Goal: Information Seeking & Learning: Learn about a topic

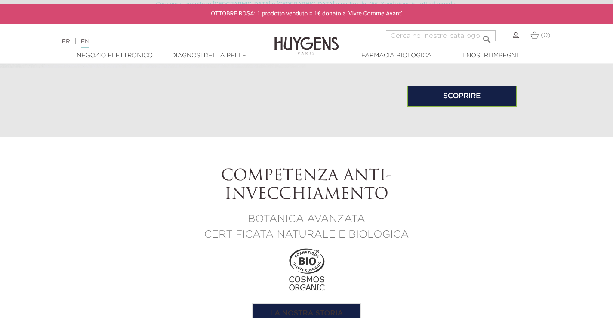
scroll to position [774, 0]
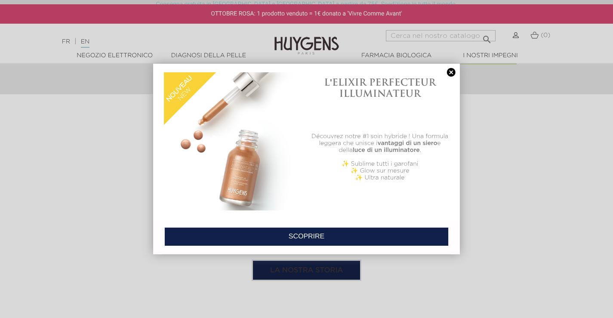
click at [447, 71] on link at bounding box center [451, 72] width 12 height 9
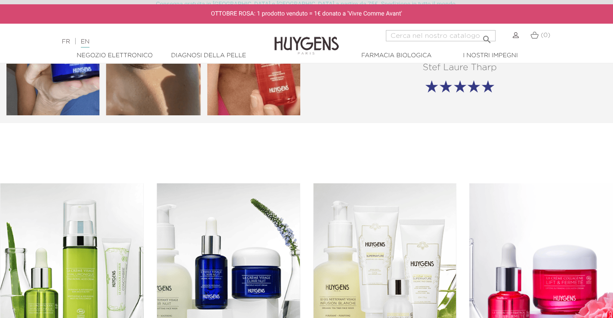
scroll to position [1248, 0]
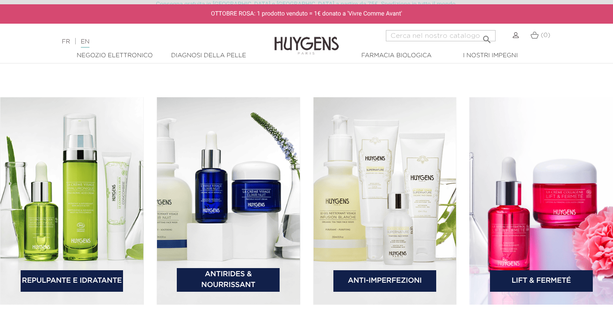
click at [248, 272] on font "Antirides & Nourrissant" at bounding box center [228, 280] width 54 height 18
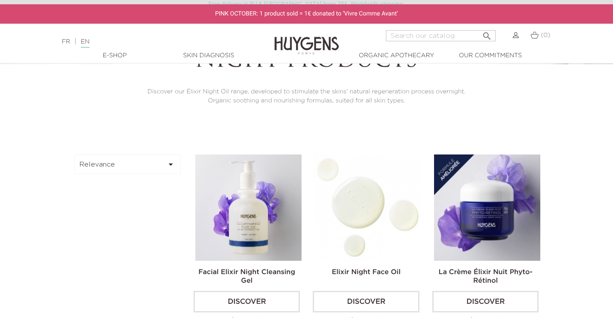
scroll to position [258, 0]
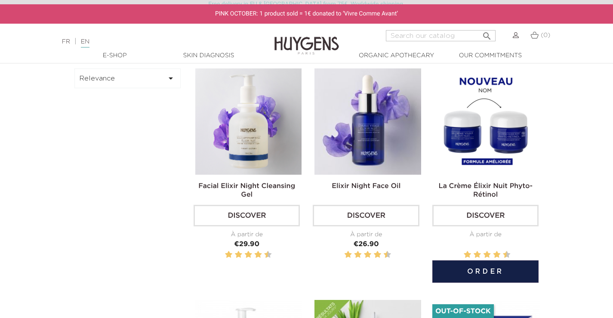
click at [481, 189] on link "La Crème Élixir Nuit Phyto-Rétinol" at bounding box center [485, 190] width 94 height 15
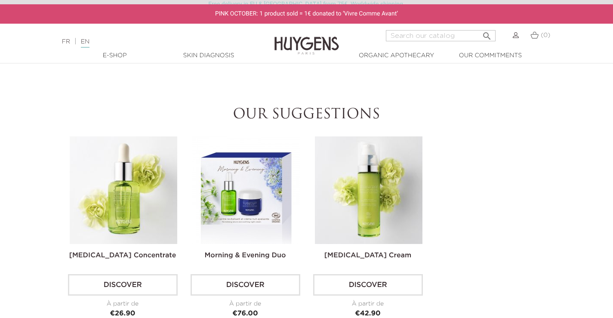
scroll to position [860, 0]
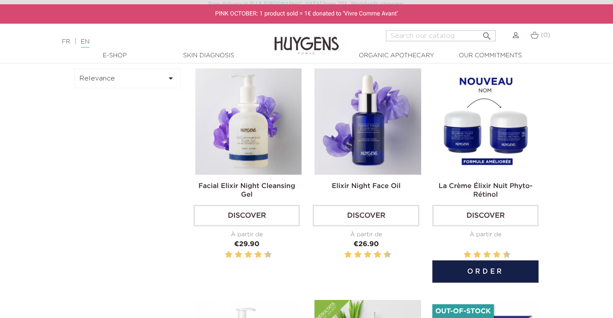
scroll to position [301, 0]
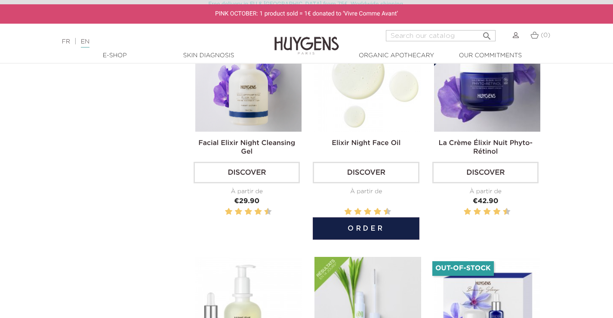
click at [367, 141] on link "Elixir Night Face Oil" at bounding box center [366, 143] width 69 height 7
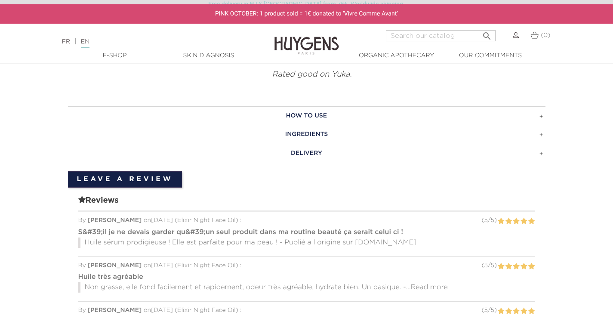
scroll to position [473, 0]
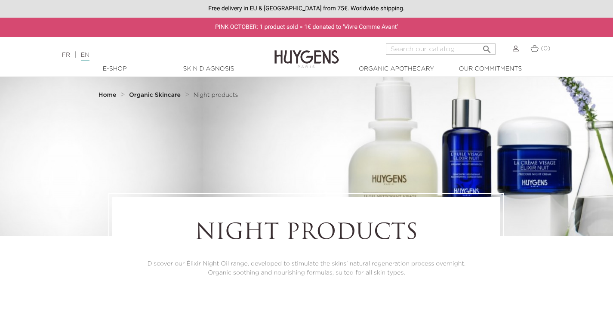
click at [105, 95] on strong "Home" at bounding box center [108, 95] width 18 height 6
